Goal: Information Seeking & Learning: Compare options

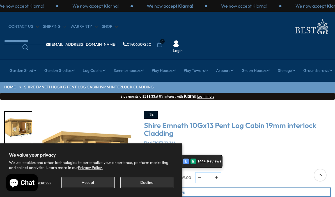
click at [83, 184] on button "Accept" at bounding box center [87, 182] width 53 height 11
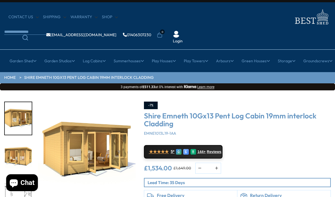
scroll to position [13, 0]
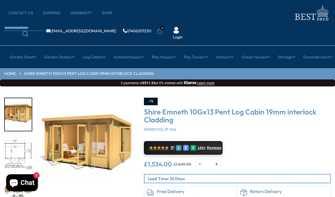
click at [20, 138] on img "3 / 15" at bounding box center [18, 153] width 27 height 33
click at [74, 134] on img "2 / 15" at bounding box center [87, 147] width 98 height 98
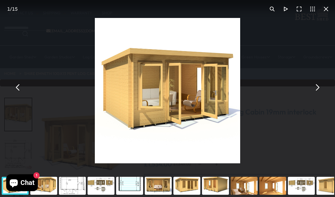
click at [324, 11] on button "You can close this modal content with the ESC key" at bounding box center [325, 8] width 13 height 13
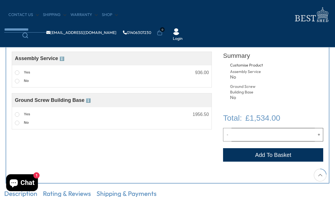
scroll to position [191, 0]
click at [17, 72] on span at bounding box center [17, 73] width 4 height 4
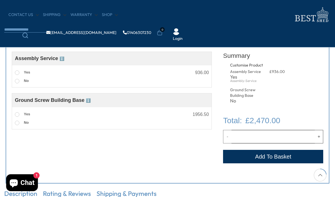
click at [18, 82] on span at bounding box center [17, 81] width 4 height 4
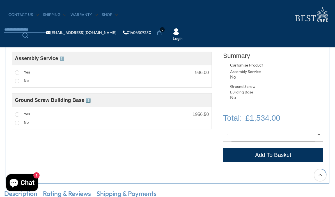
click at [15, 73] on span at bounding box center [17, 72] width 4 height 4
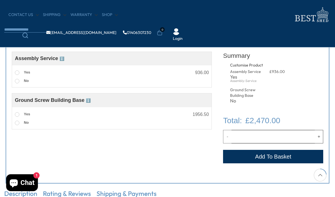
click at [17, 112] on span at bounding box center [17, 114] width 4 height 4
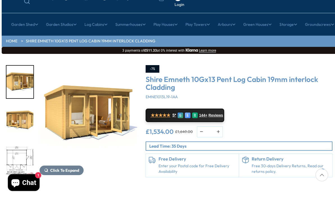
scroll to position [34, 0]
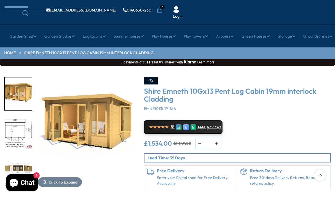
click at [19, 117] on img "3 / 15" at bounding box center [18, 133] width 27 height 33
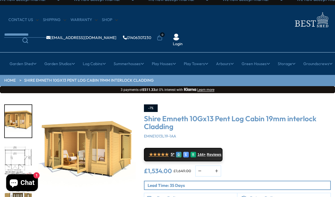
scroll to position [0, 0]
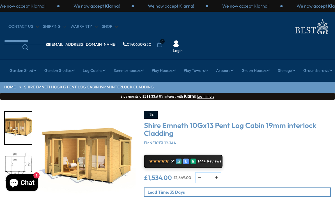
click at [45, 110] on link "Cheap 19mm Cabins" at bounding box center [55, 115] width 38 height 10
click at [49, 130] on link "Workshop Cabins" at bounding box center [55, 135] width 32 height 10
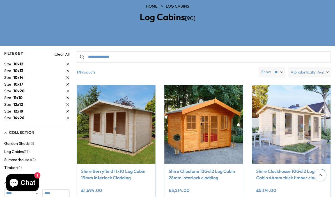
scroll to position [98, 0]
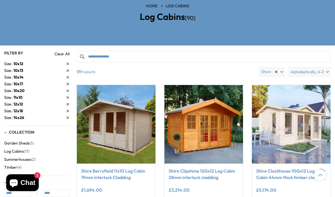
click at [93, 112] on img at bounding box center [116, 124] width 78 height 78
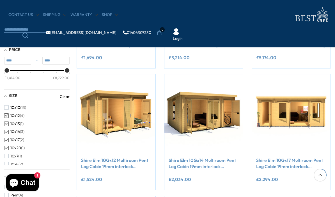
scroll to position [182, 0]
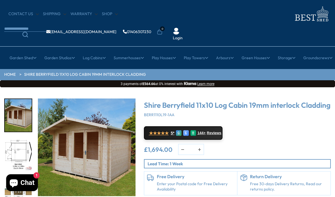
scroll to position [22, 0]
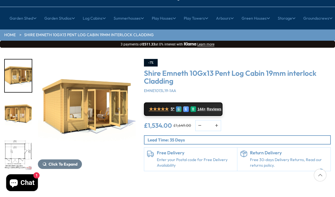
scroll to position [75, 0]
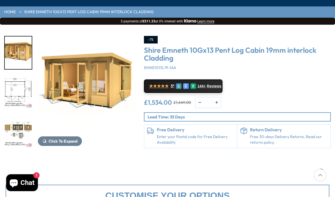
click at [14, 76] on img "3 / 15" at bounding box center [18, 92] width 27 height 33
click at [58, 75] on img "2 / 15" at bounding box center [87, 85] width 98 height 98
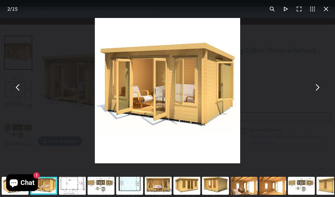
click at [322, 11] on button "You can close this modal content with the ESC key" at bounding box center [325, 8] width 13 height 13
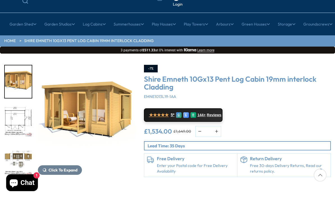
scroll to position [41, 0]
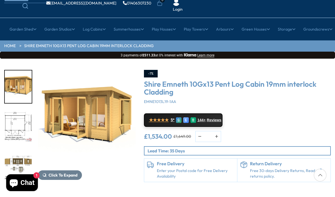
click at [78, 95] on img "2 / 15" at bounding box center [87, 119] width 98 height 98
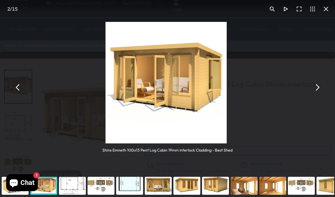
click at [78, 96] on div "Shire Emneth 10Gx13 Pent Log Cabin 19mm interlock Cladding - Best Shed" at bounding box center [167, 87] width 335 height 174
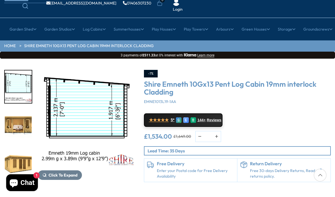
click at [20, 149] on img "7 / 15" at bounding box center [18, 165] width 27 height 33
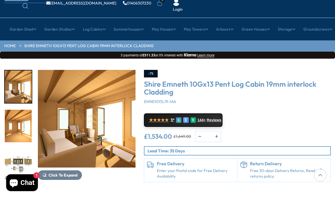
click at [14, 111] on img "10 / 15" at bounding box center [18, 126] width 27 height 33
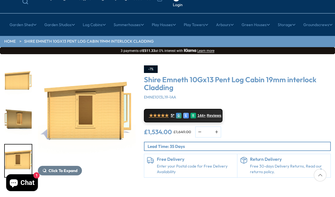
scroll to position [45, 0]
click at [21, 145] on img "15 / 15" at bounding box center [18, 161] width 27 height 33
click at [20, 105] on img "14 / 15" at bounding box center [18, 121] width 27 height 33
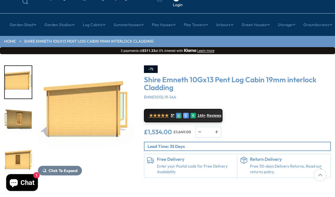
click at [19, 68] on img "13 / 15" at bounding box center [18, 82] width 27 height 33
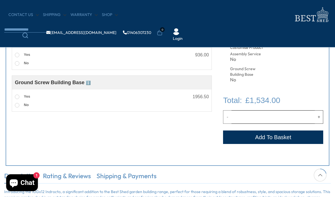
scroll to position [214, 0]
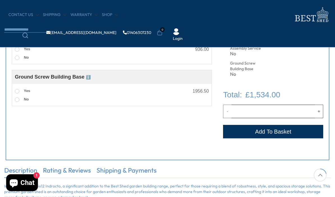
click at [16, 49] on span at bounding box center [17, 49] width 4 height 4
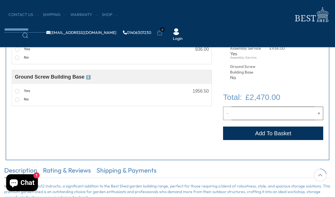
click at [13, 92] on div "Assembled Ground Screw Base A strong, eco-friendly alternative to concrete, our…" at bounding box center [111, 95] width 199 height 17
click at [15, 92] on span at bounding box center [17, 91] width 4 height 4
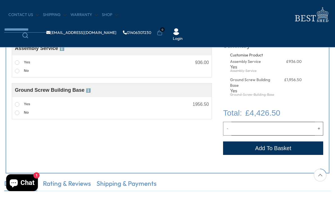
scroll to position [201, 0]
click at [18, 112] on span at bounding box center [17, 113] width 4 height 4
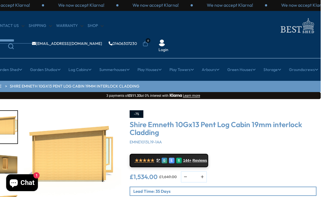
scroll to position [0, 14]
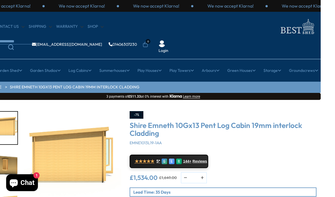
click at [101, 100] on link "Small Summerhouses" at bounding box center [115, 105] width 39 height 10
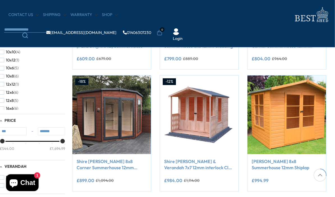
scroll to position [182, 0]
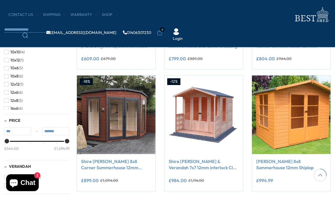
click at [98, 164] on link "Shire Barclay 8x8 Corner Summerhouse 12mm Interlock Cladding" at bounding box center [116, 164] width 70 height 13
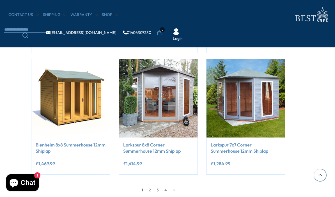
scroll to position [441, 57]
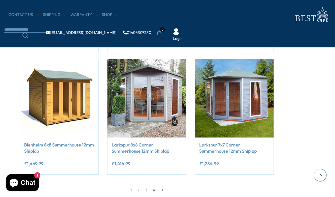
click at [260, 119] on img at bounding box center [234, 98] width 78 height 78
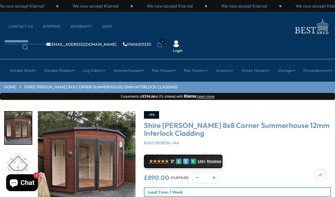
click at [81, 140] on img "1 / 14" at bounding box center [87, 160] width 98 height 98
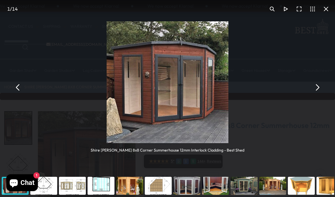
click at [130, 105] on img "You can close this modal content with the ESC key" at bounding box center [168, 82] width 122 height 122
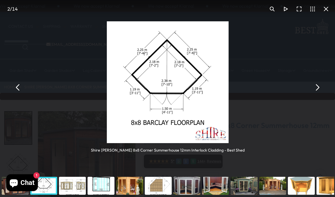
click at [41, 94] on div "Shire Barclay 8x8 Corner Summerhouse 12mm Interlock Cladding - Best Shed" at bounding box center [167, 87] width 335 height 174
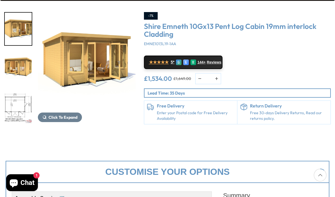
scroll to position [37, 0]
